Goal: Information Seeking & Learning: Check status

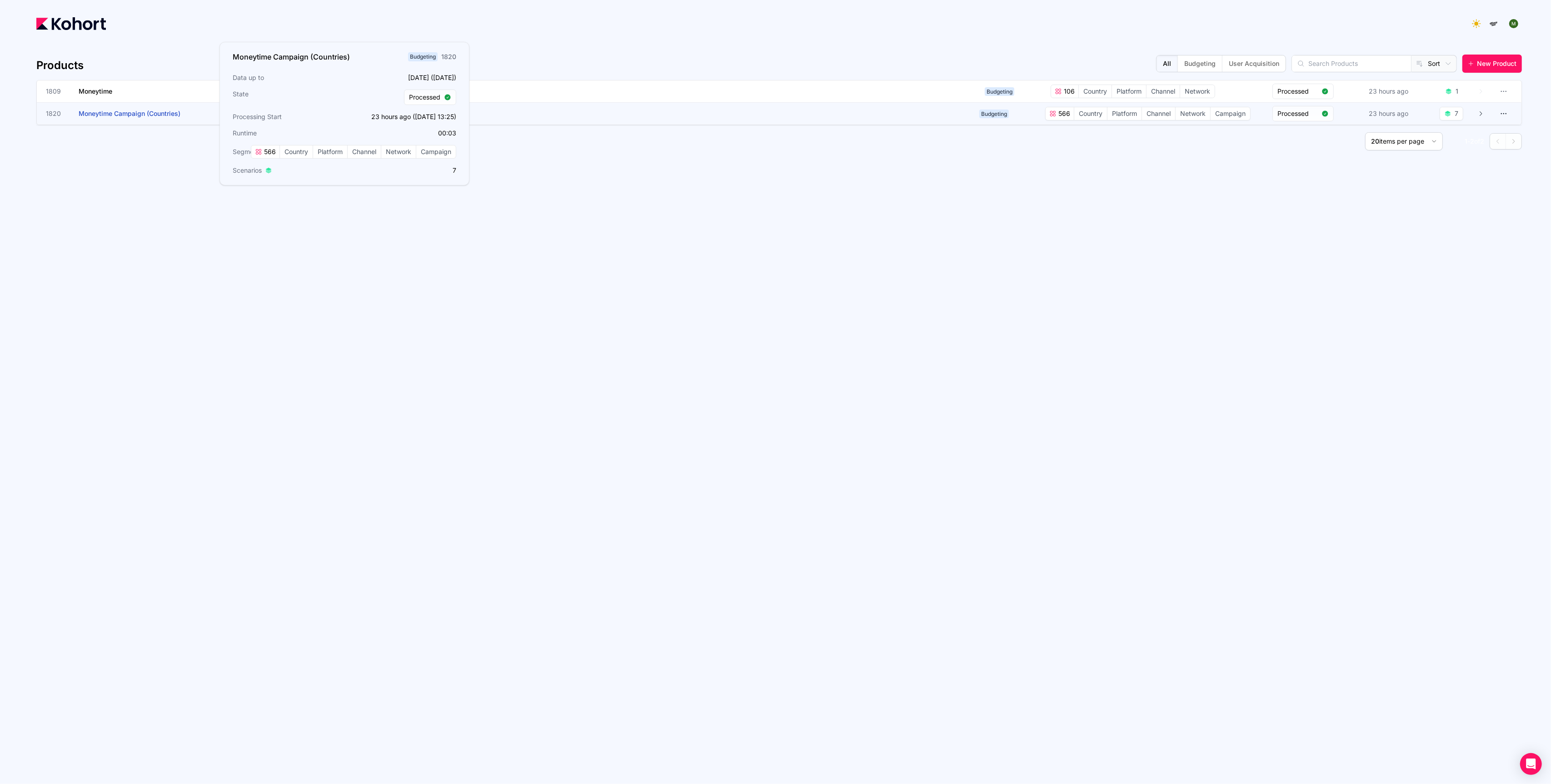
click at [144, 116] on h3 "Moneytime Campaign (Countries)" at bounding box center [146, 113] width 136 height 22
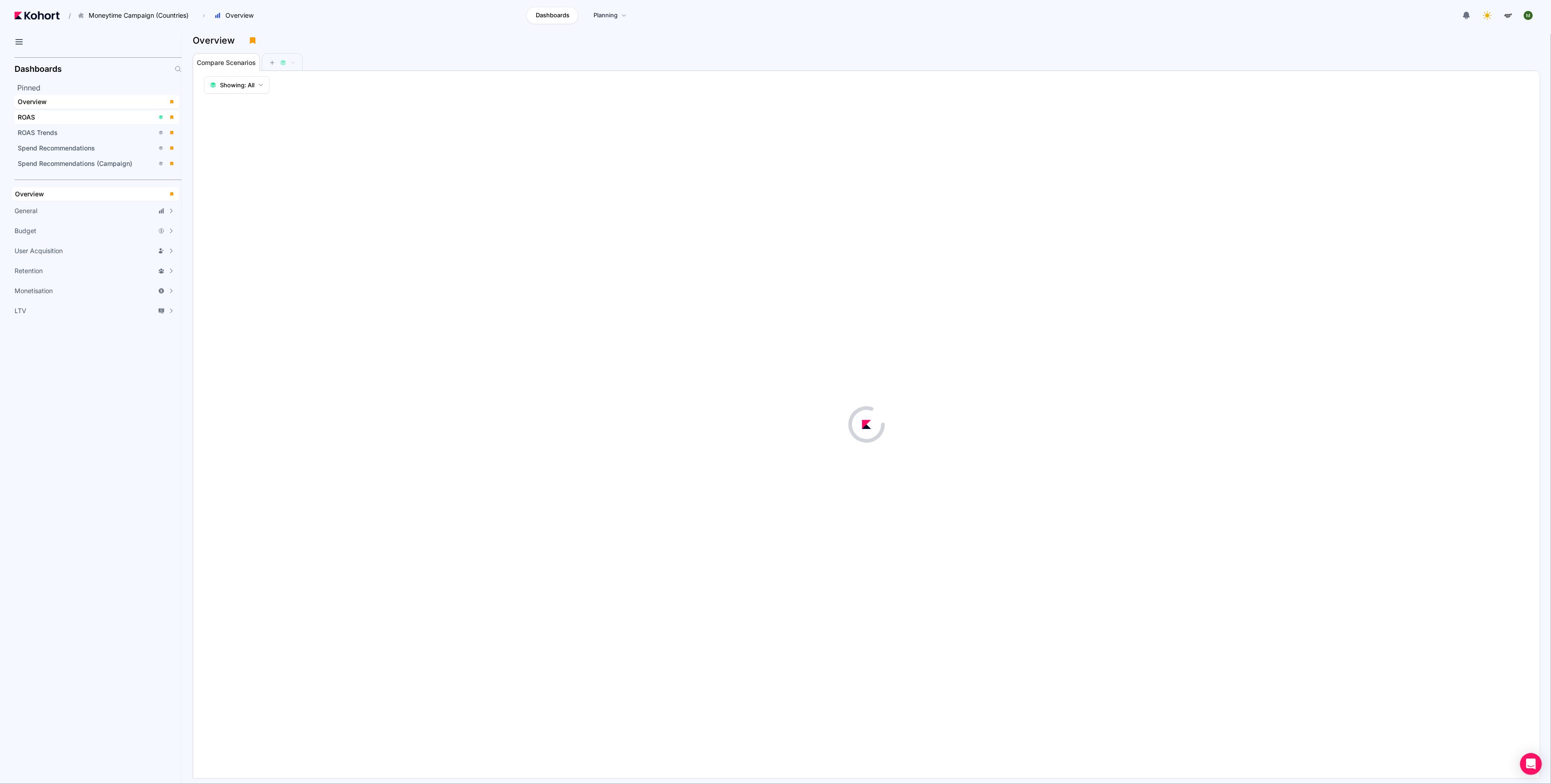
click at [51, 111] on span "ROAS" at bounding box center [97, 117] width 164 height 14
click at [269, 63] on span at bounding box center [283, 63] width 40 height 18
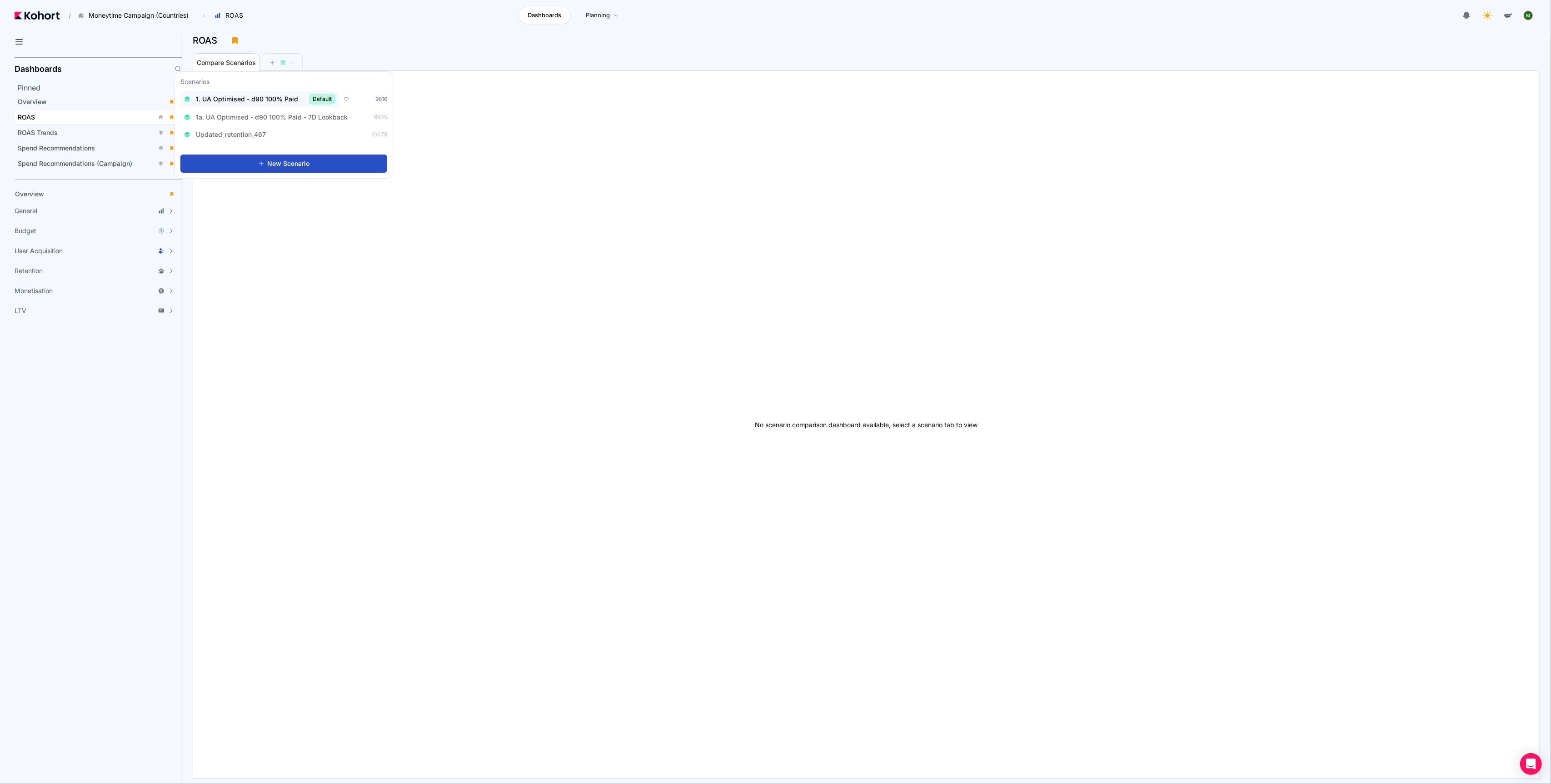
click at [304, 100] on div "1. UA Optimised - d90 100% Paid Default" at bounding box center [260, 99] width 151 height 11
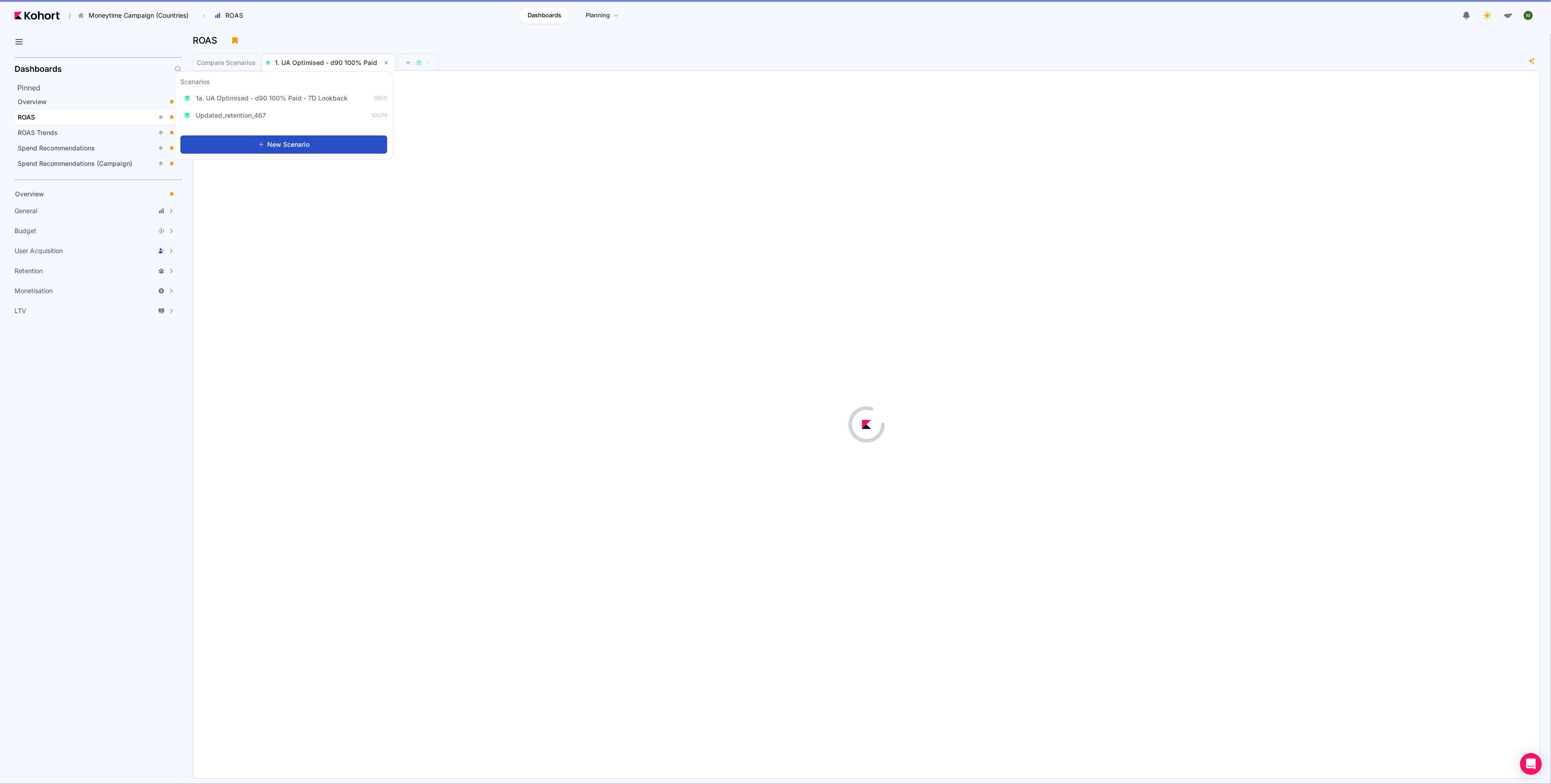
scroll to position [1, 0]
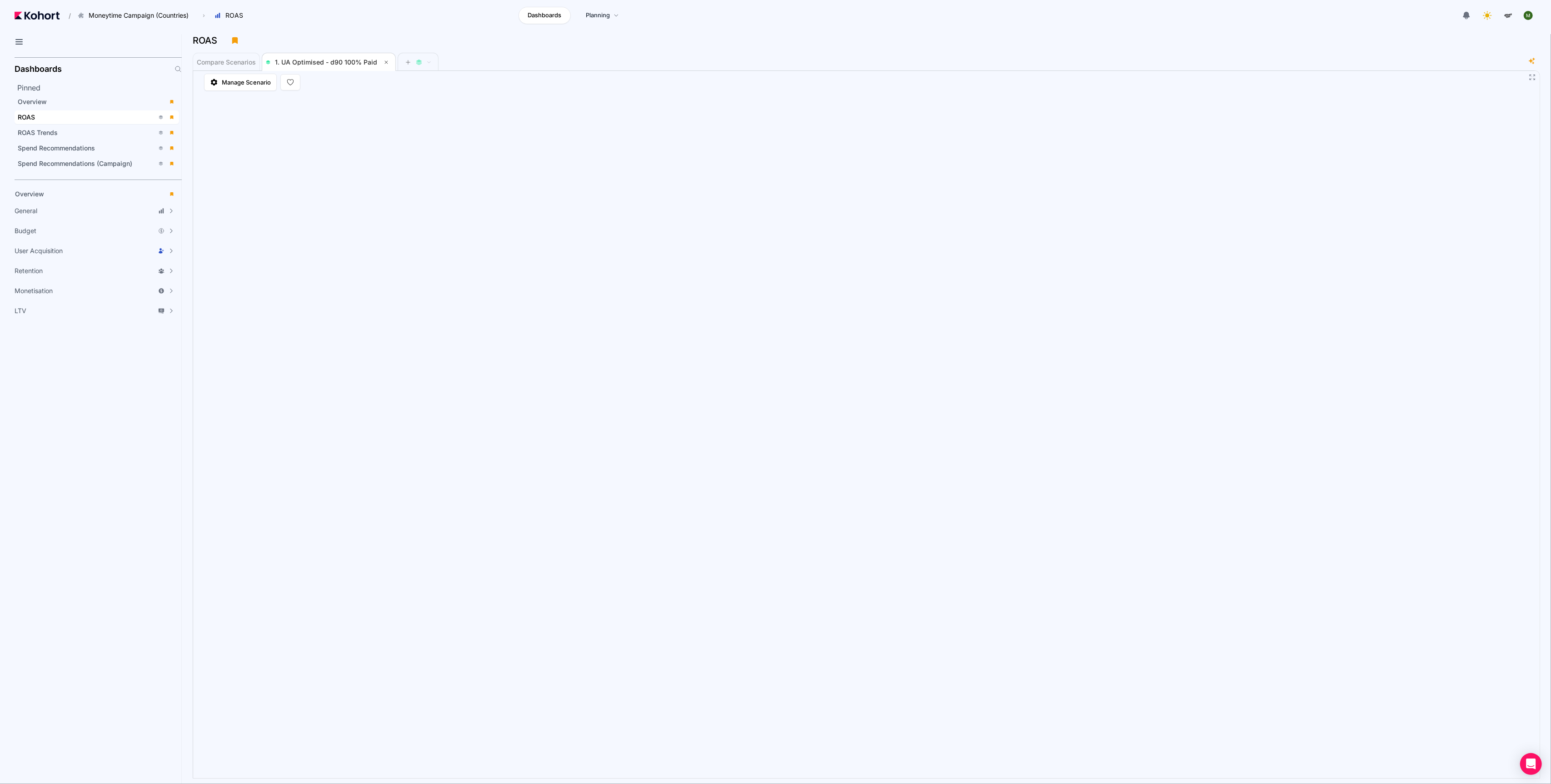
click at [156, 512] on aside "Dashboards Pinned Overview ROAS ROAS Trends Spend Recommendations Spend Recomme…" at bounding box center [90, 419] width 182 height 730
